Goal: Information Seeking & Learning: Find specific fact

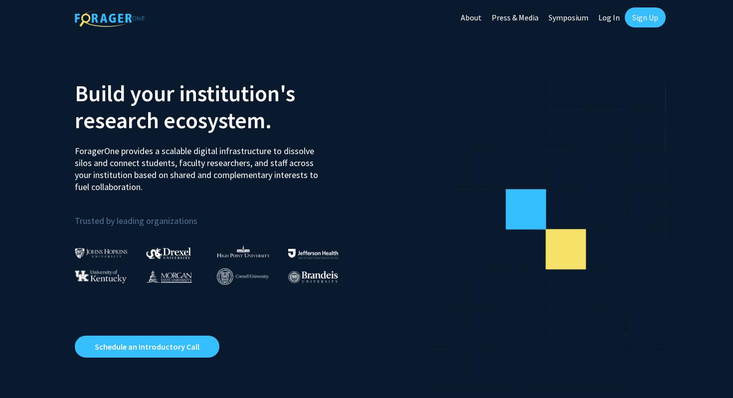
click at [601, 16] on link "Log In" at bounding box center [609, 17] width 31 height 35
select select
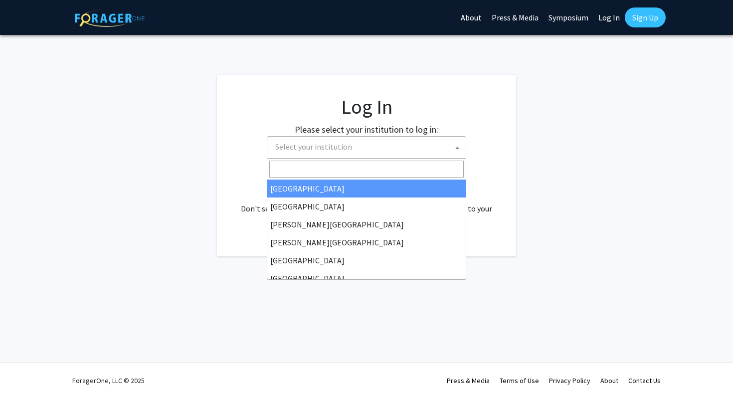
click at [386, 150] on span "Select your institution" at bounding box center [368, 147] width 195 height 20
type input "j"
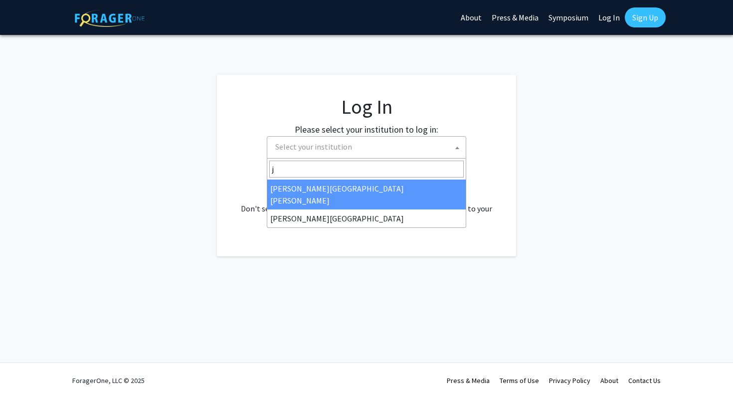
select select "1"
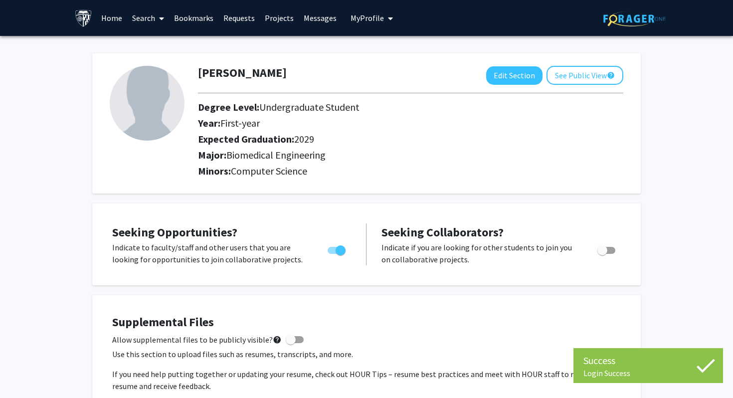
click at [102, 17] on link "Home" at bounding box center [111, 17] width 31 height 35
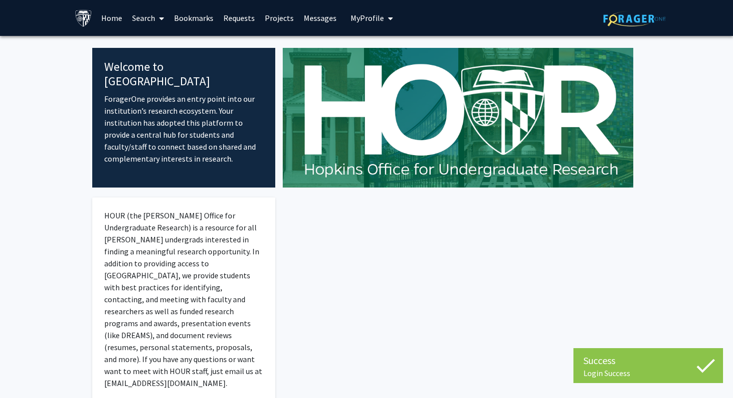
click at [143, 18] on link "Search" at bounding box center [148, 17] width 42 height 35
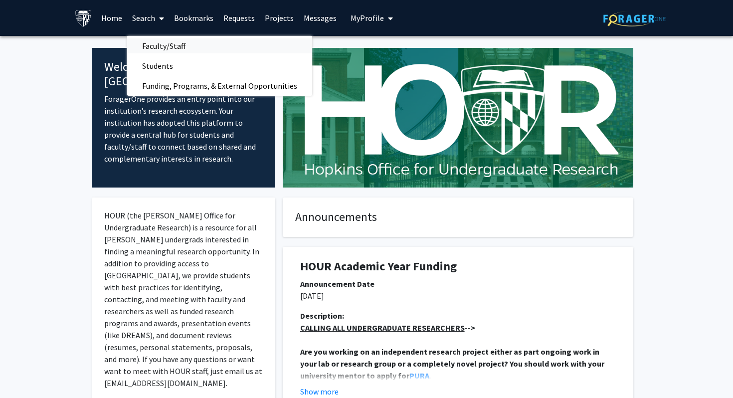
click at [159, 44] on span "Faculty/Staff" at bounding box center [163, 46] width 73 height 20
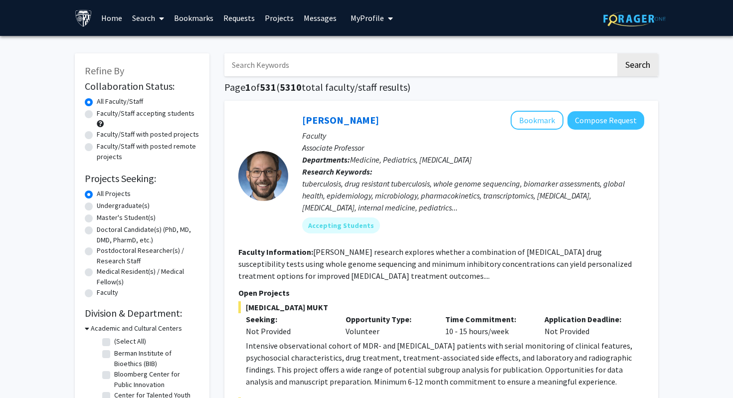
click at [297, 69] on input "Search Keywords" at bounding box center [420, 64] width 392 height 23
type input "nitish thakor"
click at [617, 53] on button "Search" at bounding box center [637, 64] width 41 height 23
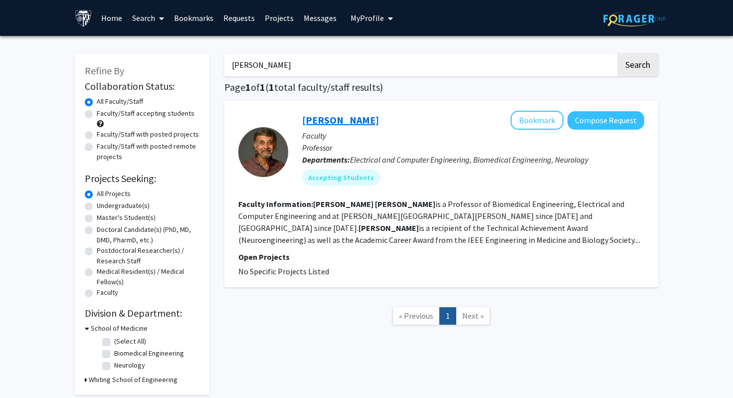
click at [340, 123] on link "Nitish Thakor" at bounding box center [340, 120] width 77 height 12
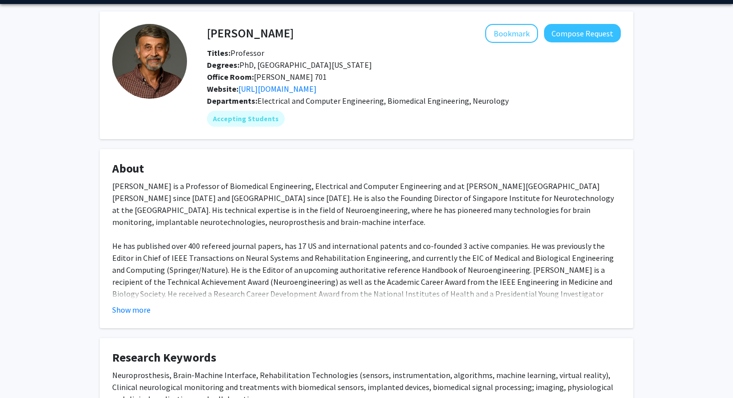
scroll to position [32, 0]
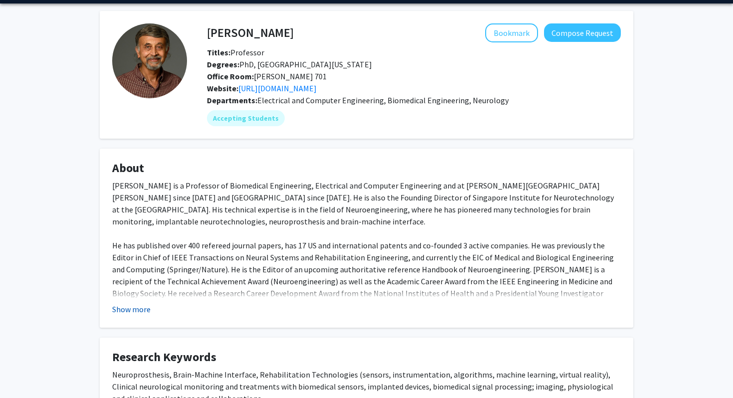
click at [133, 308] on button "Show more" at bounding box center [131, 309] width 38 height 12
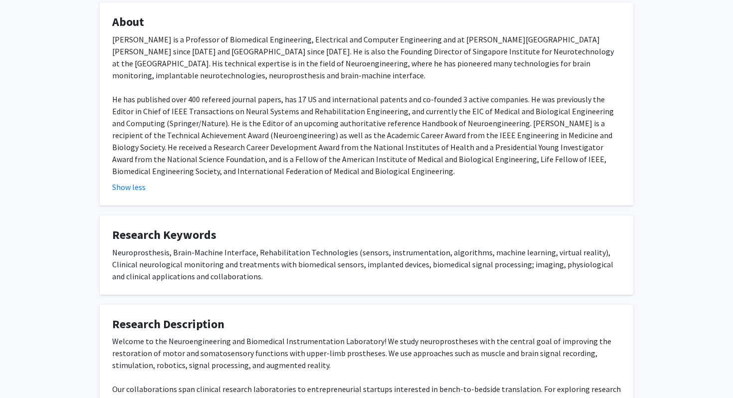
scroll to position [0, 0]
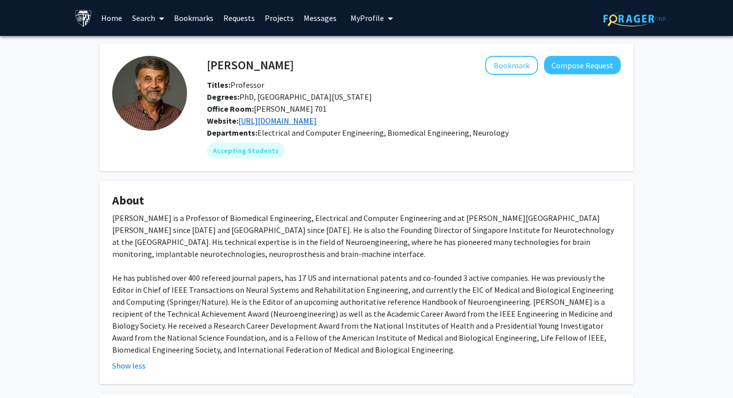
click at [295, 117] on link "http://neuroengineering.bme.jhu.edu/" at bounding box center [277, 121] width 78 height 10
click at [273, 119] on link "http://neuroengineering.bme.jhu.edu/" at bounding box center [277, 121] width 78 height 10
